Goal: Task Accomplishment & Management: Manage account settings

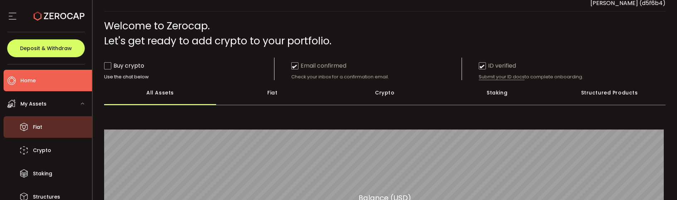
scroll to position [36, 0]
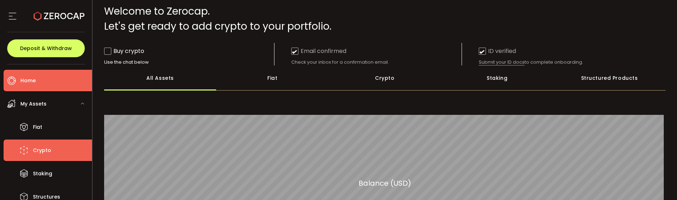
click at [52, 145] on li "Crypto" at bounding box center [48, 150] width 88 height 21
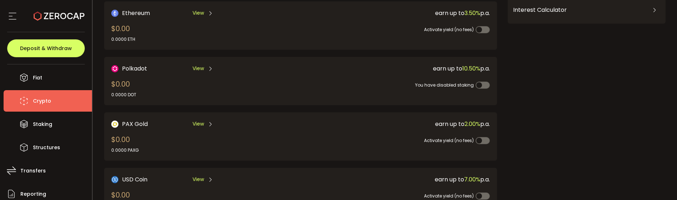
scroll to position [143, 0]
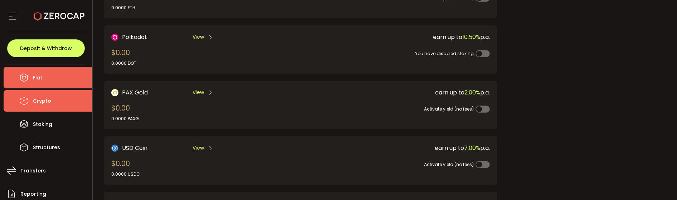
click at [67, 83] on li "Fiat" at bounding box center [48, 77] width 88 height 21
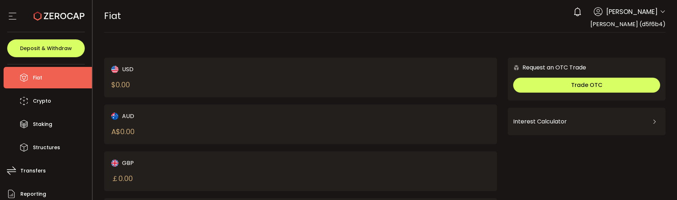
click at [123, 89] on div "$ 0.00" at bounding box center [120, 84] width 19 height 11
click at [127, 67] on div "USD" at bounding box center [196, 69] width 170 height 9
click at [163, 71] on div "USD" at bounding box center [196, 69] width 170 height 9
click at [246, 74] on div "USD $ 0.00" at bounding box center [196, 77] width 170 height 25
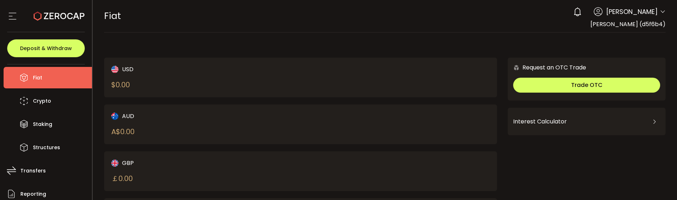
click at [287, 73] on div "USD $ 0.00" at bounding box center [300, 78] width 393 height 40
click at [64, 51] on span "Deposit & Withdraw" at bounding box center [46, 48] width 52 height 5
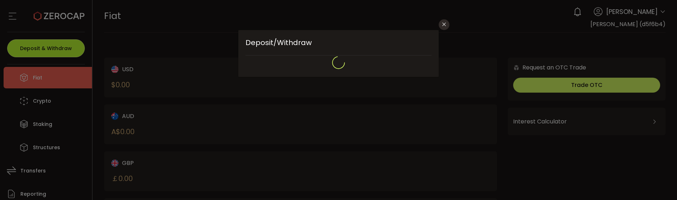
type input "**********"
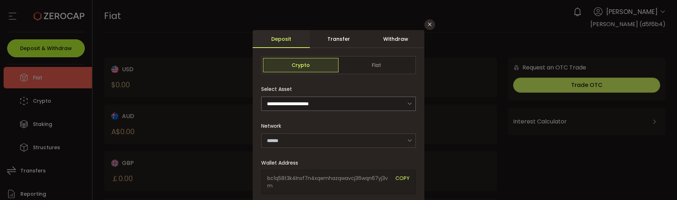
type input "**********"
type input "*******"
click at [391, 38] on div "Withdraw" at bounding box center [395, 39] width 57 height 18
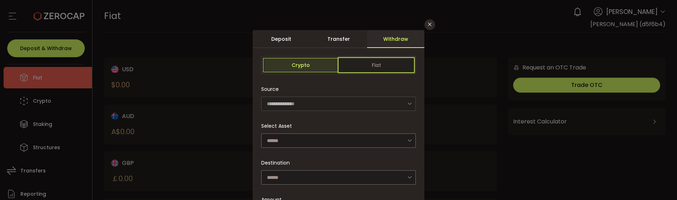
click at [361, 64] on span "Fiat" at bounding box center [377, 65] width 76 height 14
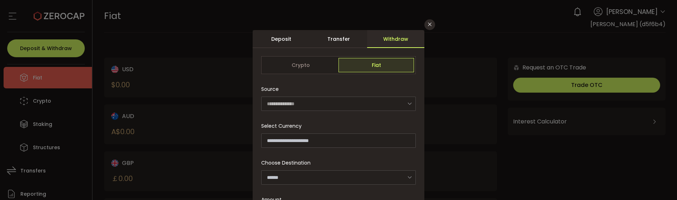
click at [337, 40] on div "Transfer" at bounding box center [338, 39] width 57 height 18
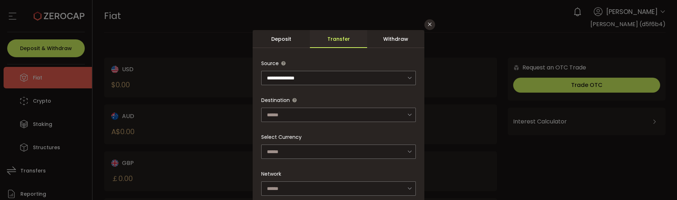
click at [294, 42] on div "Deposit" at bounding box center [281, 39] width 57 height 18
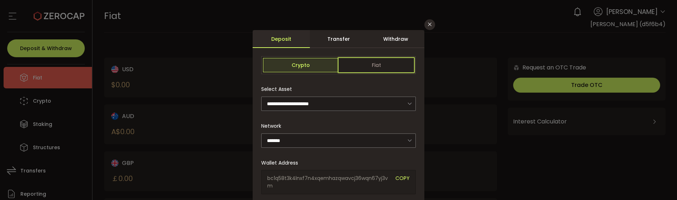
click at [352, 61] on span "Fiat" at bounding box center [377, 65] width 76 height 14
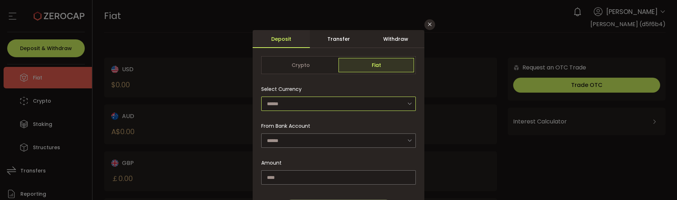
click at [328, 98] on input "dialog" at bounding box center [338, 104] width 155 height 14
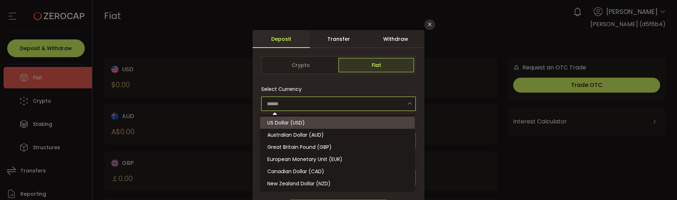
click at [324, 121] on li "US Dollar (USD)" at bounding box center [338, 123] width 157 height 12
type input "**********"
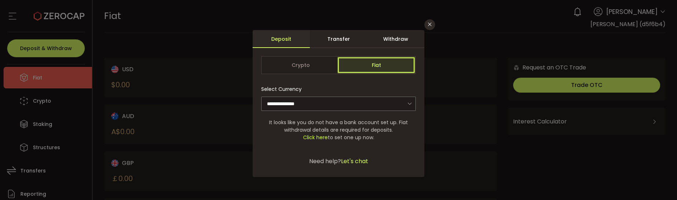
click at [354, 59] on span "Fiat" at bounding box center [377, 65] width 76 height 14
click at [339, 97] on input "dialog" at bounding box center [338, 104] width 155 height 14
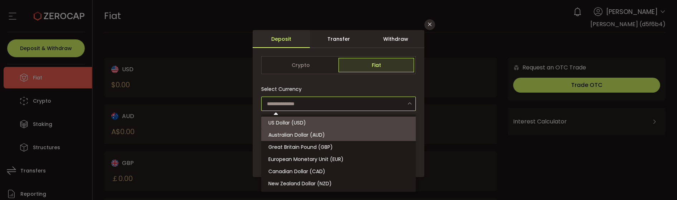
click at [321, 131] on li "Australian Dollar (AUD)" at bounding box center [339, 135] width 157 height 12
type input "**********"
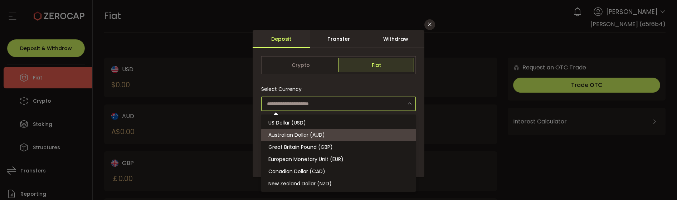
click at [326, 136] on body "#icon-aud_portfolio .cls-1 { font-size: 12px; fill: #fdfbfb; font-family: "Adob…" at bounding box center [338, 100] width 677 height 200
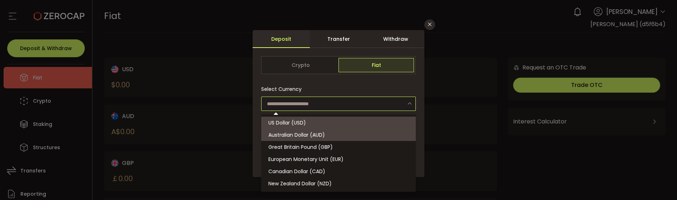
click at [364, 111] on div "Select Currency From Bank Account Add other account Please add a bank info firs…" at bounding box center [338, 115] width 155 height 67
type input "**********"
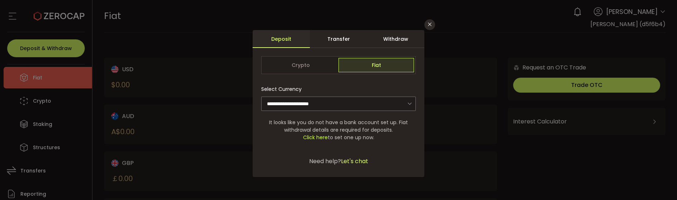
click at [317, 138] on span "Click here" at bounding box center [315, 137] width 25 height 7
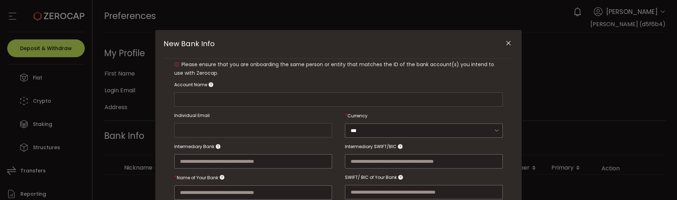
type input "**********"
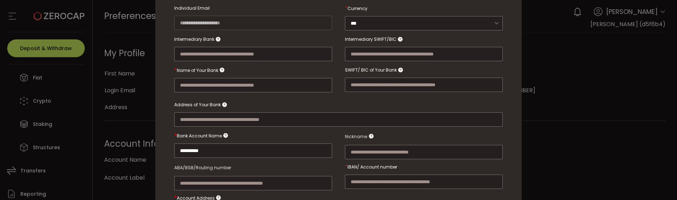
scroll to position [179, 0]
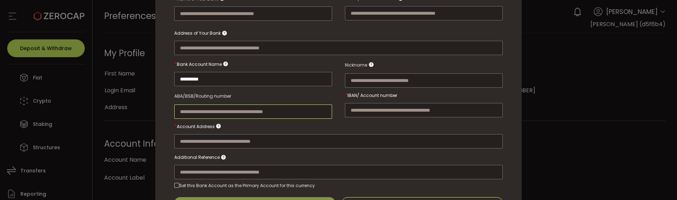
click at [271, 107] on input "New Bank Info" at bounding box center [253, 112] width 158 height 14
click at [257, 135] on input "New Bank Info" at bounding box center [338, 141] width 329 height 14
click at [309, 125] on div "New Bank Info" at bounding box center [338, 133] width 329 height 29
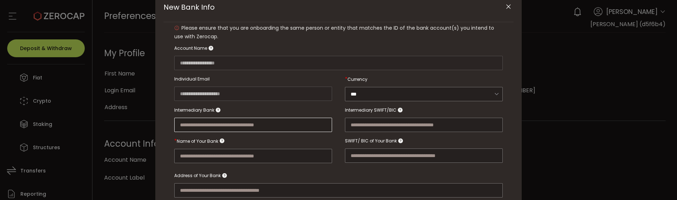
scroll to position [36, 0]
click at [513, 8] on button "Close" at bounding box center [508, 7] width 13 height 13
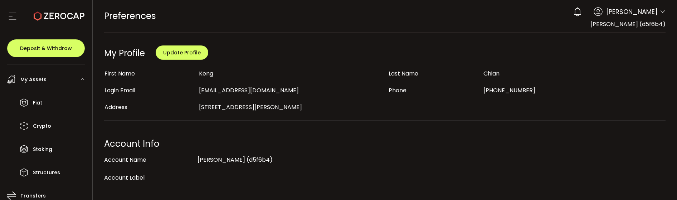
scroll to position [0, 0]
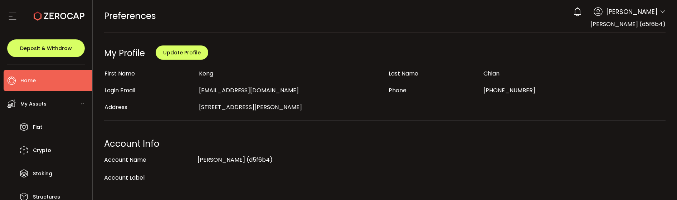
click at [29, 78] on span "Home" at bounding box center [27, 81] width 15 height 10
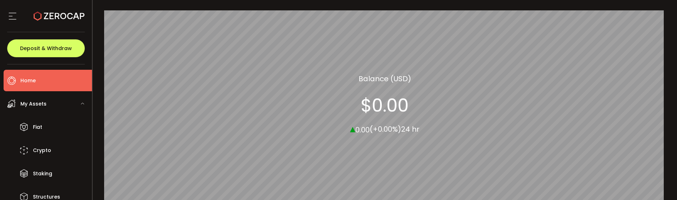
scroll to position [143, 0]
